Goal: Communication & Community: Answer question/provide support

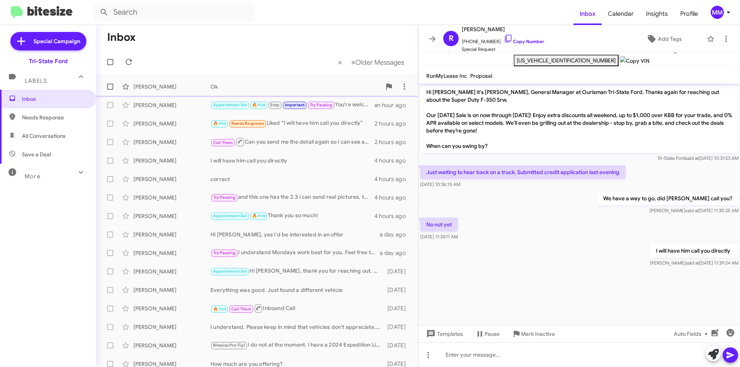
click at [250, 89] on div "Ok" at bounding box center [295, 87] width 171 height 8
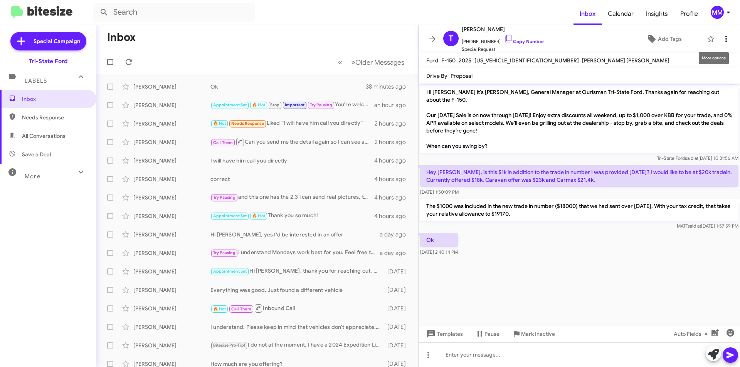
click at [725, 41] on icon at bounding box center [726, 39] width 2 height 6
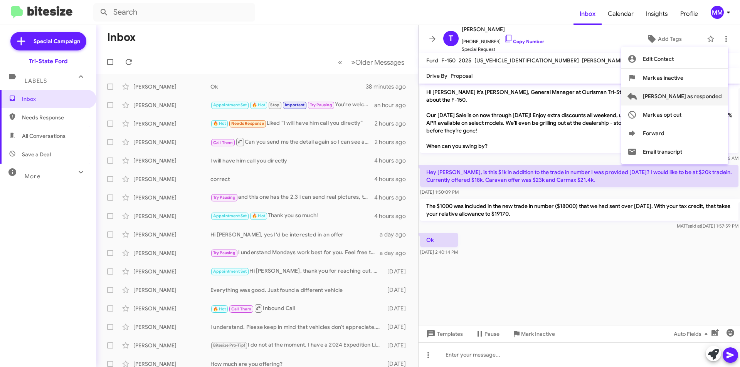
drag, startPoint x: 706, startPoint y: 96, endPoint x: 606, endPoint y: 96, distance: 99.8
click at [705, 96] on span "[PERSON_NAME] as responded" at bounding box center [681, 96] width 79 height 18
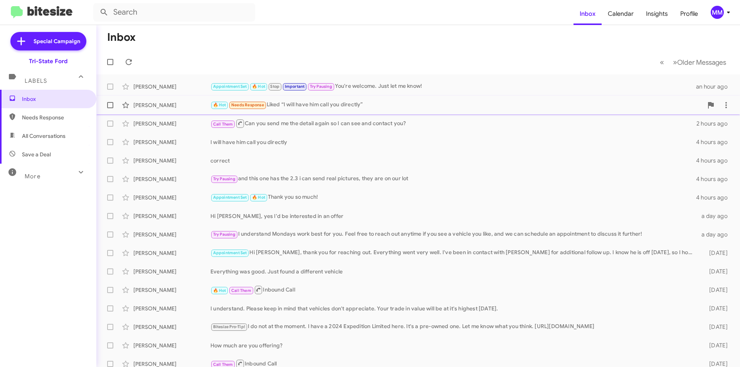
click at [297, 102] on div "🔥 Hot Needs Response Liked “I will have him call you directly”" at bounding box center [456, 105] width 492 height 9
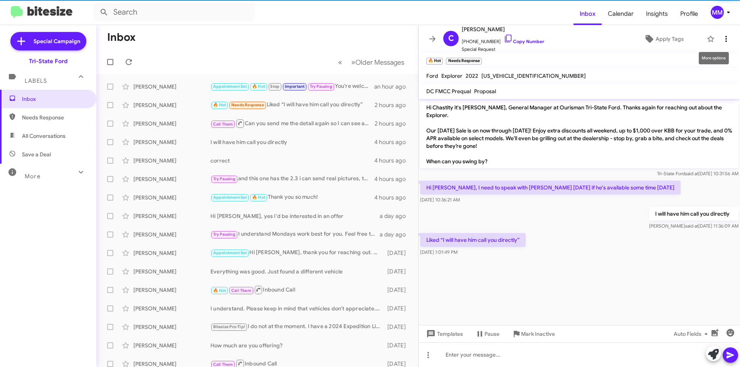
click at [725, 39] on icon at bounding box center [726, 39] width 2 height 6
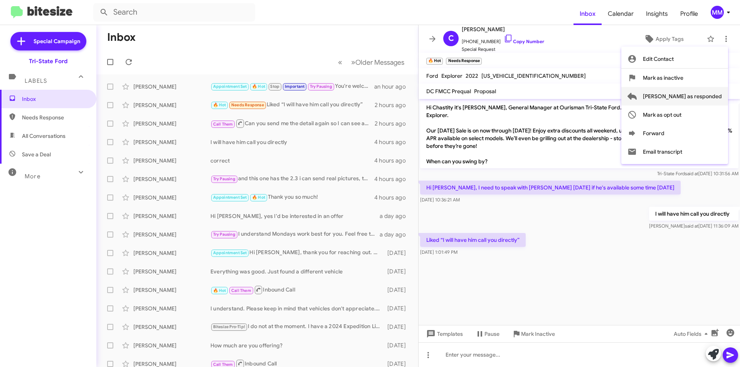
click at [699, 96] on span "[PERSON_NAME] as responded" at bounding box center [681, 96] width 79 height 18
